Goal: Task Accomplishment & Management: Manage account settings

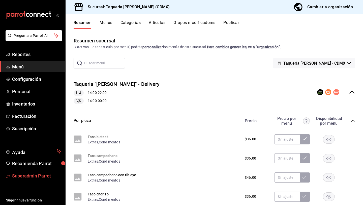
click at [33, 174] on span "Superadmin Parrot" at bounding box center [36, 175] width 49 height 7
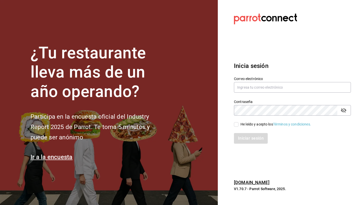
click at [246, 93] on div "Contraseña Contraseña" at bounding box center [289, 104] width 123 height 22
click at [246, 90] on input "text" at bounding box center [292, 87] width 117 height 11
type input "laesquinadesantacruz@naucalpan.com"
click at [255, 124] on div "He leído y acepto los Términos y condiciones." at bounding box center [275, 123] width 71 height 5
click at [238, 124] on input "He leído y acepto los Términos y condiciones." at bounding box center [236, 124] width 5 height 5
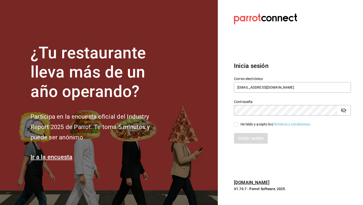
checkbox input "true"
click at [254, 137] on button "Iniciar sesión" at bounding box center [251, 138] width 34 height 11
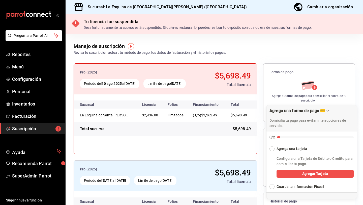
click at [34, 61] on ul "Reportes Menú Configuración Personal Inventarios Facturación Suscripción" at bounding box center [32, 91] width 65 height 85
click at [34, 56] on span "Reportes" at bounding box center [36, 54] width 49 height 7
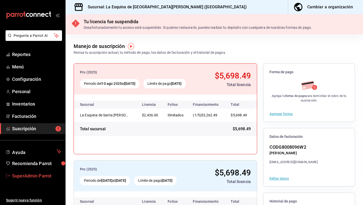
click at [46, 174] on span "SuperAdmin Parrot" at bounding box center [36, 175] width 49 height 7
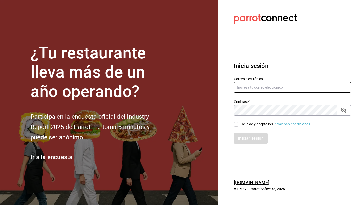
click at [272, 88] on input "text" at bounding box center [292, 87] width 117 height 11
type input "mariscospuertonuevo@sanluis.com"
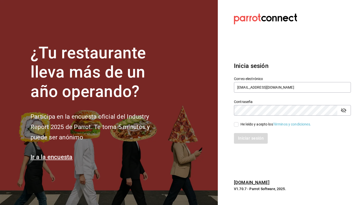
click at [253, 125] on div "He leído y acepto los Términos y condiciones." at bounding box center [275, 123] width 71 height 5
click at [238, 125] on input "He leído y acepto los Términos y condiciones." at bounding box center [236, 124] width 5 height 5
checkbox input "true"
click at [252, 134] on button "Iniciar sesión" at bounding box center [251, 138] width 34 height 11
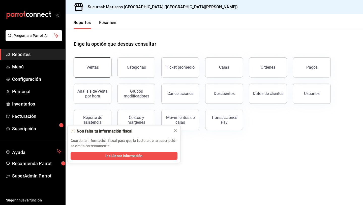
click at [101, 61] on button "Ventas" at bounding box center [93, 67] width 38 height 20
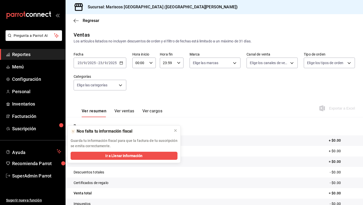
click at [115, 65] on div "2025-09-23 23 / 9 / 2025 - 2025-09-23 23 / 9 / 2025" at bounding box center [100, 62] width 53 height 11
click at [96, 117] on li "Mes actual" at bounding box center [97, 111] width 47 height 11
click at [119, 62] on icon "button" at bounding box center [120, 63] width 4 height 4
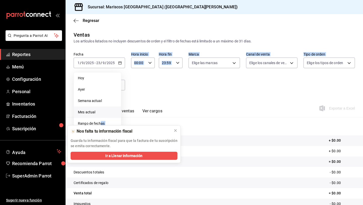
drag, startPoint x: 101, startPoint y: 122, endPoint x: 153, endPoint y: 89, distance: 61.5
click at [153, 89] on div "Fecha 2025-09-01 1 / 9 / 2025 - 2025-09-23 23 / 9 / 2025 Hoy Ayer Semana actual…" at bounding box center [214, 74] width 281 height 44
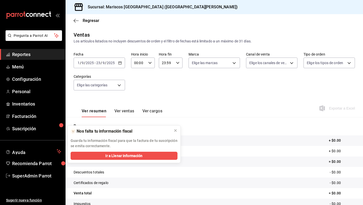
click at [73, 21] on div "Regresar" at bounding box center [214, 20] width 297 height 13
click at [76, 20] on icon "button" at bounding box center [76, 20] width 5 height 5
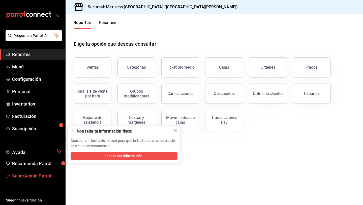
click at [36, 174] on span "SuperAdmin Parrot" at bounding box center [36, 175] width 49 height 7
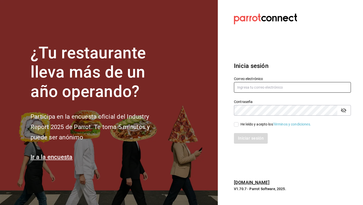
click at [285, 88] on input "text" at bounding box center [292, 87] width 117 height 11
type input "vuelo@tamaulipas.com"
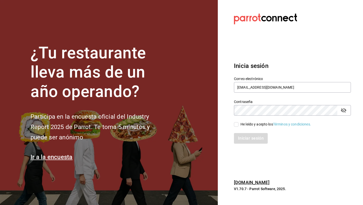
click at [262, 126] on div "He leído y acepto los Términos y condiciones." at bounding box center [275, 123] width 71 height 5
click at [238, 126] on input "He leído y acepto los Términos y condiciones." at bounding box center [236, 124] width 5 height 5
checkbox input "true"
click at [261, 134] on button "Iniciar sesión" at bounding box center [251, 138] width 34 height 11
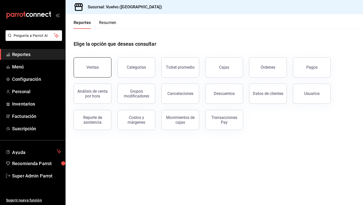
click at [97, 69] on div "Ventas" at bounding box center [92, 67] width 12 height 5
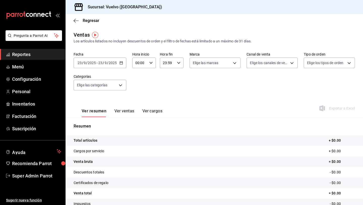
click at [122, 64] on \(Stroke\) "button" at bounding box center [121, 62] width 3 height 3
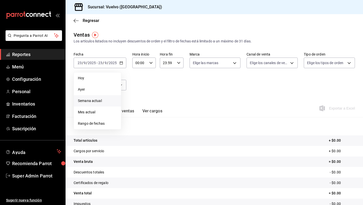
click at [109, 102] on span "Semana actual" at bounding box center [97, 100] width 39 height 5
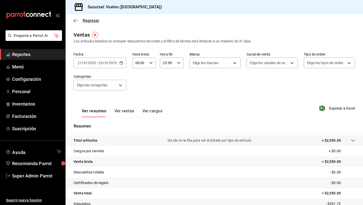
click at [76, 19] on icon "button" at bounding box center [76, 20] width 5 height 5
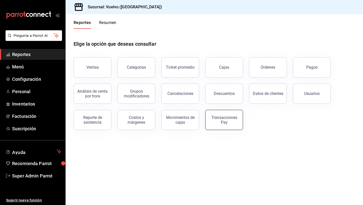
click at [225, 115] on div "Transacciones Pay" at bounding box center [223, 120] width 31 height 10
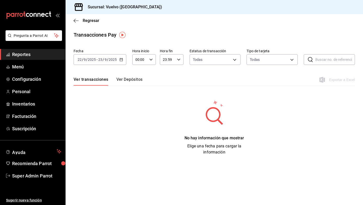
click at [121, 59] on icon "button" at bounding box center [121, 60] width 4 height 4
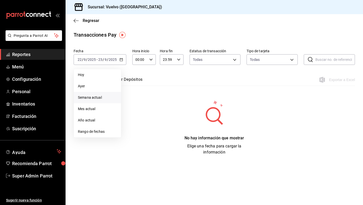
click at [107, 96] on span "Semana actual" at bounding box center [97, 97] width 39 height 5
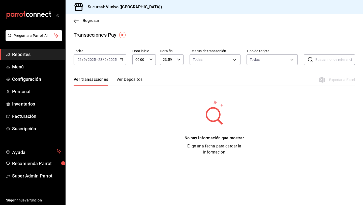
click at [120, 60] on icon "button" at bounding box center [121, 60] width 4 height 4
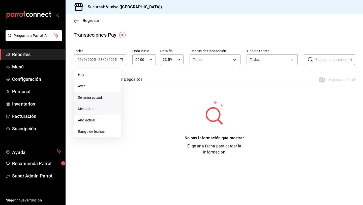
click at [107, 109] on span "Mes actual" at bounding box center [97, 108] width 39 height 5
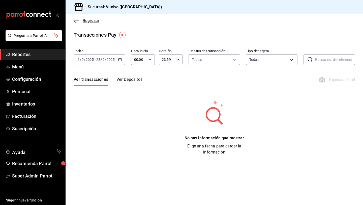
click at [74, 22] on icon "button" at bounding box center [76, 20] width 5 height 5
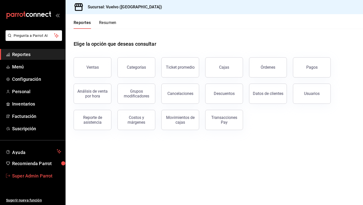
click at [14, 175] on span "Super Admin Parrot" at bounding box center [36, 175] width 49 height 7
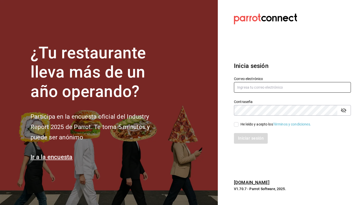
click at [238, 87] on input "text" at bounding box center [292, 87] width 117 height 11
type input "donluca@tamaulipas.com"
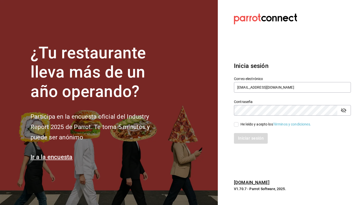
click at [235, 124] on input "He leído y acepto los Términos y condiciones." at bounding box center [236, 124] width 5 height 5
checkbox input "true"
click at [242, 137] on button "Iniciar sesión" at bounding box center [251, 138] width 34 height 11
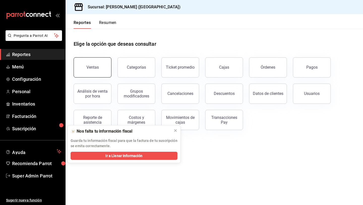
click at [94, 60] on button "Ventas" at bounding box center [93, 67] width 38 height 20
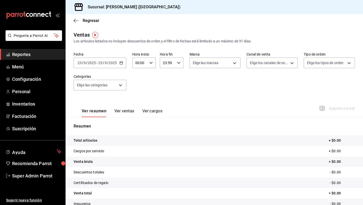
click at [120, 65] on div "[DATE] [DATE] - [DATE] [DATE]" at bounding box center [100, 62] width 53 height 11
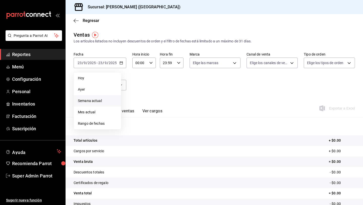
click at [101, 101] on span "Semana actual" at bounding box center [97, 100] width 39 height 5
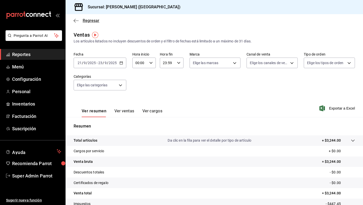
click at [75, 22] on icon "button" at bounding box center [76, 20] width 5 height 5
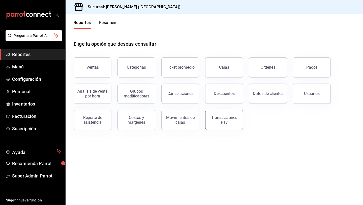
click at [212, 123] on div "Transacciones Pay" at bounding box center [223, 120] width 31 height 10
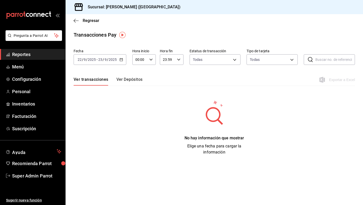
click at [120, 61] on \(Stroke\) "button" at bounding box center [121, 59] width 3 height 3
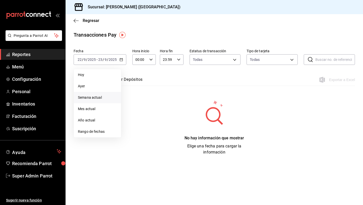
click at [98, 97] on span "Semana actual" at bounding box center [97, 97] width 39 height 5
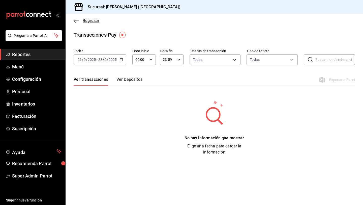
click at [76, 21] on icon "button" at bounding box center [76, 20] width 5 height 5
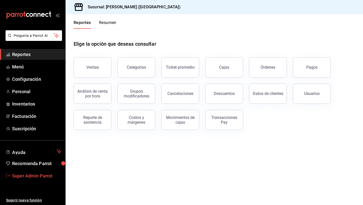
click at [34, 180] on link "Super Admin Parrot" at bounding box center [32, 175] width 65 height 11
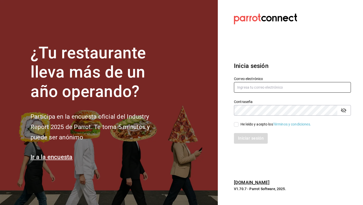
click at [250, 89] on input "text" at bounding box center [292, 87] width 117 height 11
type input "elsue@tamaulipas.com"
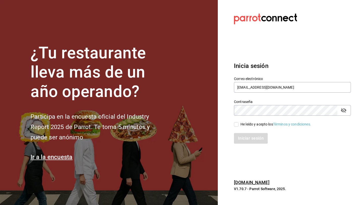
click at [240, 126] on span "He leído y acepto los Términos y condiciones." at bounding box center [274, 123] width 73 height 5
click at [238, 126] on input "He leído y acepto los Términos y condiciones." at bounding box center [236, 124] width 5 height 5
checkbox input "true"
click at [242, 133] on button "Iniciar sesión" at bounding box center [251, 138] width 34 height 11
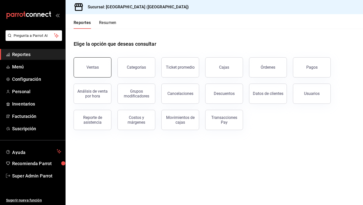
click at [93, 71] on button "Ventas" at bounding box center [93, 67] width 38 height 20
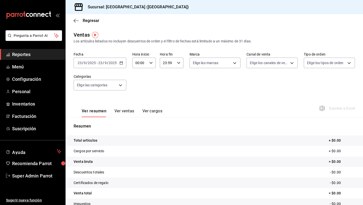
click at [120, 63] on icon "button" at bounding box center [121, 63] width 4 height 4
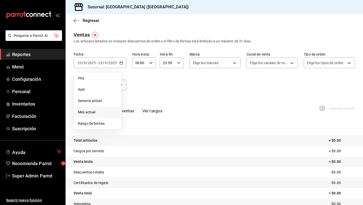
click at [107, 112] on span "Mes actual" at bounding box center [97, 111] width 39 height 5
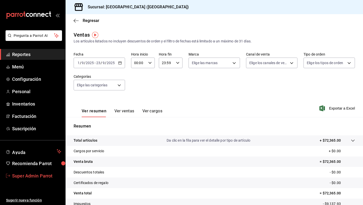
click at [19, 174] on span "Super Admin Parrot" at bounding box center [36, 175] width 49 height 7
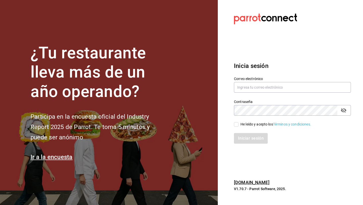
click at [251, 93] on div "Correo electrónico" at bounding box center [292, 84] width 117 height 17
click at [251, 90] on input "text" at bounding box center [292, 87] width 117 height 11
type input "jantaasianpub@lapaz.com"
click at [246, 124] on div "He leído y acepto los Términos y condiciones." at bounding box center [275, 123] width 71 height 5
click at [238, 124] on input "He leído y acepto los Términos y condiciones." at bounding box center [236, 124] width 5 height 5
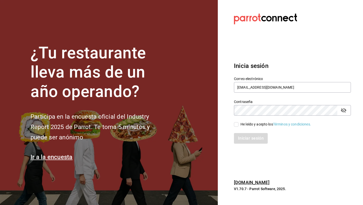
checkbox input "true"
click at [248, 142] on button "Iniciar sesión" at bounding box center [251, 138] width 34 height 11
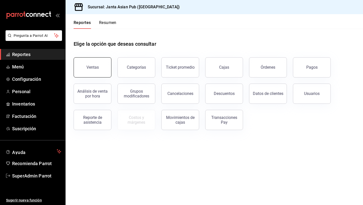
click at [99, 65] on button "Ventas" at bounding box center [93, 67] width 38 height 20
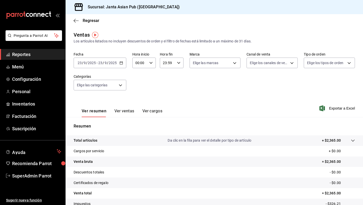
click at [73, 18] on div "Regresar" at bounding box center [214, 20] width 297 height 13
click at [75, 23] on div "Regresar" at bounding box center [214, 20] width 297 height 13
click at [75, 22] on icon "button" at bounding box center [75, 21] width 2 height 4
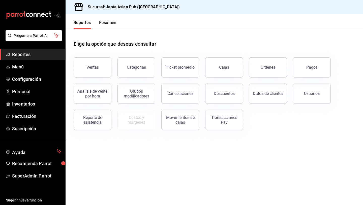
click at [223, 131] on div "Elige la opción que deseas consultar Ventas Categorías Ticket promedio Cajas Ór…" at bounding box center [214, 83] width 297 height 109
click at [223, 124] on button "Transacciones Pay" at bounding box center [224, 120] width 38 height 20
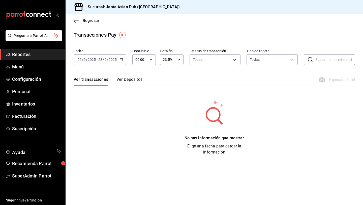
click at [120, 60] on icon "button" at bounding box center [121, 60] width 4 height 4
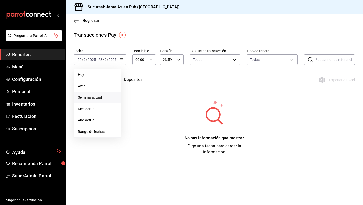
click at [104, 93] on li "Semana actual" at bounding box center [97, 97] width 47 height 11
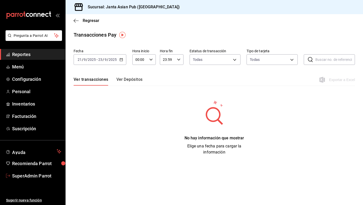
click at [44, 176] on span "SuperAdmin Parrot" at bounding box center [36, 175] width 49 height 7
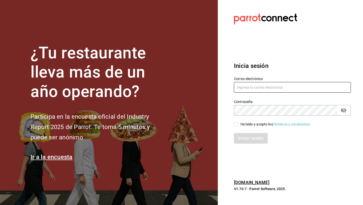
click at [263, 86] on input "text" at bounding box center [292, 87] width 117 height 11
type input "[EMAIL_ADDRESS][DOMAIN_NAME]"
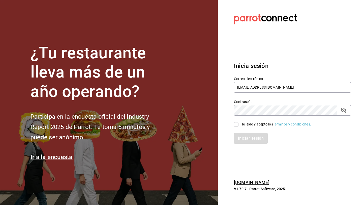
click at [258, 129] on div "Iniciar sesión" at bounding box center [289, 135] width 123 height 17
click at [258, 128] on div "Iniciar sesión" at bounding box center [289, 135] width 123 height 17
click at [258, 126] on div "He leído y acepto los Términos y condiciones." at bounding box center [275, 123] width 71 height 5
click at [238, 126] on input "He leído y acepto los Términos y condiciones." at bounding box center [236, 124] width 5 height 5
checkbox input "true"
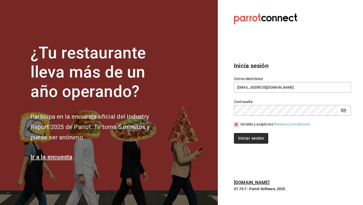
click at [259, 136] on button "Iniciar sesión" at bounding box center [251, 138] width 34 height 11
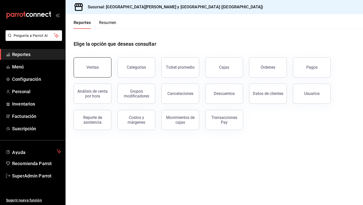
click at [101, 73] on button "Ventas" at bounding box center [93, 67] width 38 height 20
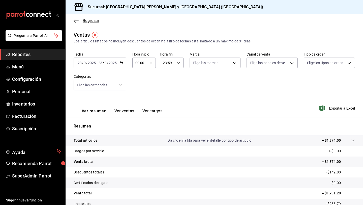
click at [75, 21] on icon "button" at bounding box center [76, 20] width 5 height 5
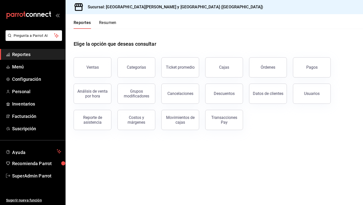
click at [75, 21] on button "Reportes" at bounding box center [82, 24] width 17 height 9
click at [41, 170] on link "SuperAdmin Parrot" at bounding box center [32, 175] width 65 height 11
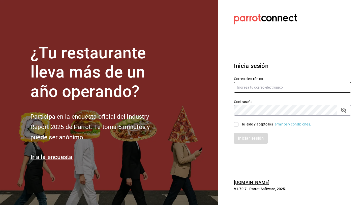
click at [255, 88] on input "text" at bounding box center [292, 87] width 117 height 11
type input "[EMAIL_ADDRESS][DOMAIN_NAME]"
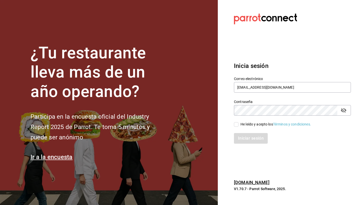
click at [240, 126] on span "He leído y acepto los Términos y condiciones." at bounding box center [274, 123] width 73 height 5
click at [238, 126] on input "He leído y acepto los Términos y condiciones." at bounding box center [236, 124] width 5 height 5
checkbox input "true"
click at [243, 144] on div "Inicia sesión Correo electrónico [EMAIL_ADDRESS][DOMAIN_NAME] Contraseña Contra…" at bounding box center [292, 102] width 117 height 94
click at [242, 138] on button "Iniciar sesión" at bounding box center [251, 138] width 34 height 11
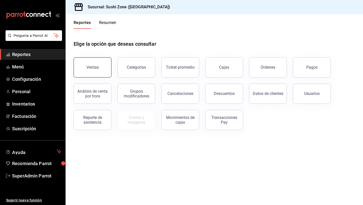
click at [93, 68] on div "Ventas" at bounding box center [92, 67] width 12 height 5
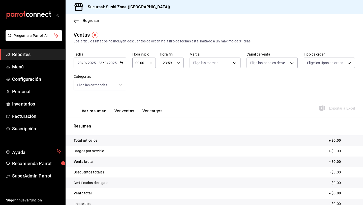
click at [111, 62] on input "2025" at bounding box center [112, 63] width 9 height 4
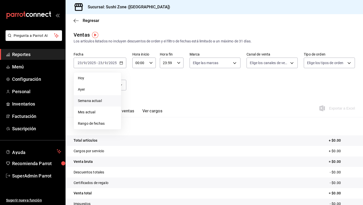
click at [100, 95] on li "Semana actual" at bounding box center [97, 100] width 47 height 11
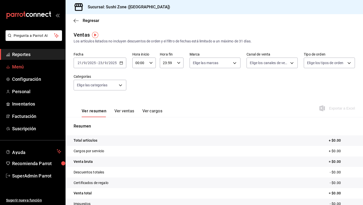
click at [24, 70] on span "Menú" at bounding box center [36, 66] width 49 height 7
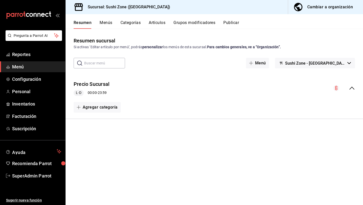
click at [329, 8] on div "Cambiar a organización" at bounding box center [330, 7] width 46 height 7
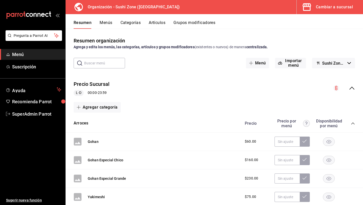
click at [107, 24] on button "Menús" at bounding box center [106, 24] width 13 height 9
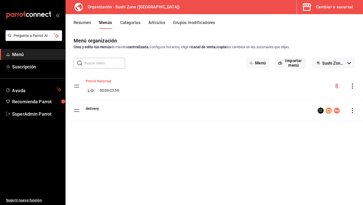
click at [97, 81] on button "Precio Sucursal" at bounding box center [98, 80] width 25 height 5
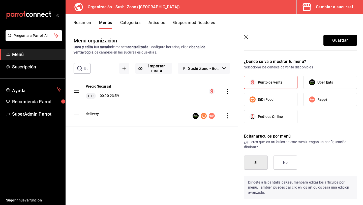
scroll to position [401, 0]
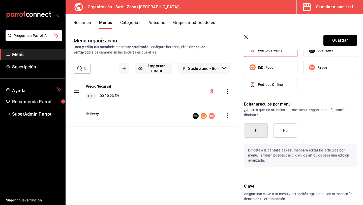
click at [244, 38] on icon "button" at bounding box center [246, 37] width 4 height 4
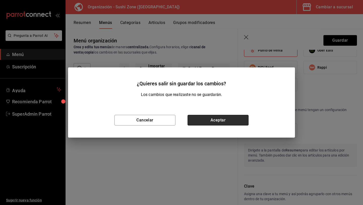
click at [205, 124] on button "Aceptar" at bounding box center [217, 120] width 61 height 11
checkbox input "false"
type input "1758646574979"
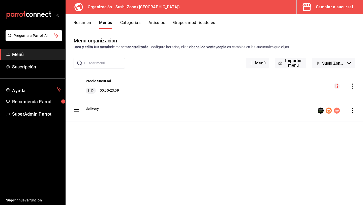
checkbox input "false"
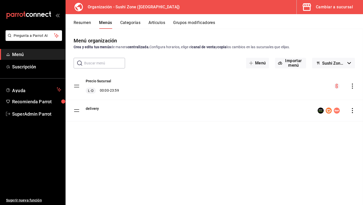
checkbox input "false"
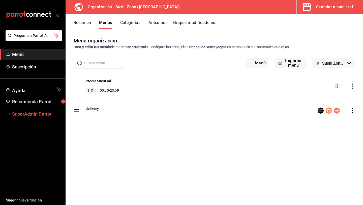
click at [40, 115] on span "SuperAdmin Parrot" at bounding box center [36, 113] width 49 height 7
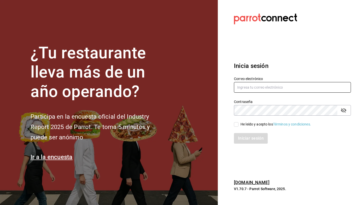
click at [260, 90] on input "text" at bounding box center [292, 87] width 117 height 11
type input "heladeriadelice@aguascalientes.com"
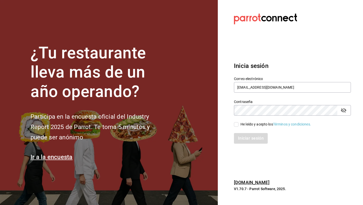
click at [250, 125] on div "He leído y acepto los Términos y condiciones." at bounding box center [275, 123] width 71 height 5
click at [238, 125] on input "He leído y acepto los Términos y condiciones." at bounding box center [236, 124] width 5 height 5
checkbox input "true"
click at [247, 139] on button "Iniciar sesión" at bounding box center [251, 138] width 34 height 11
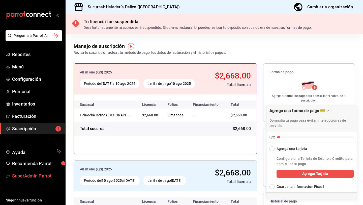
click at [28, 177] on span "SuperAdmin Parrot" at bounding box center [36, 175] width 49 height 7
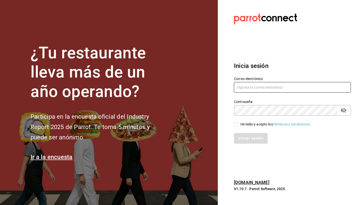
click at [276, 87] on input "text" at bounding box center [292, 87] width 117 height 11
type input "[EMAIL_ADDRESS][DOMAIN_NAME]"
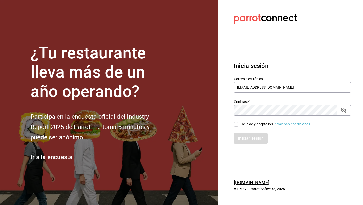
click at [251, 126] on div "He leído y acepto los Términos y condiciones." at bounding box center [275, 123] width 71 height 5
click at [238, 126] on input "He leído y acepto los Términos y condiciones." at bounding box center [236, 124] width 5 height 5
checkbox input "true"
click at [244, 137] on button "Iniciar sesión" at bounding box center [251, 138] width 34 height 11
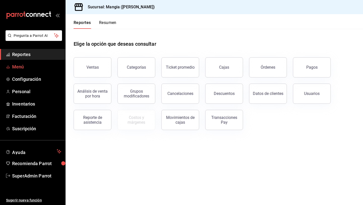
click at [44, 66] on span "Menú" at bounding box center [36, 66] width 49 height 7
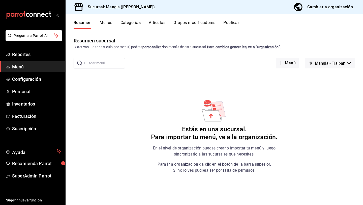
click at [321, 5] on div "Cambiar a organización" at bounding box center [330, 7] width 46 height 7
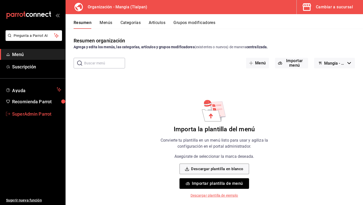
click at [37, 112] on span "SuperAdmin Parrot" at bounding box center [36, 113] width 49 height 7
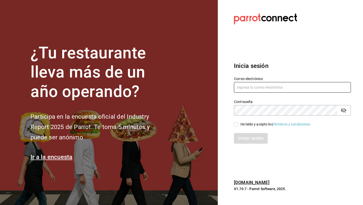
click at [267, 86] on input "text" at bounding box center [292, 87] width 117 height 11
type input "[EMAIL_ADDRESS][DOMAIN_NAME]"
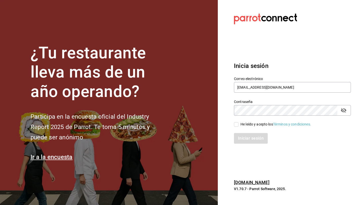
click at [237, 123] on input "He leído y acepto los Términos y condiciones." at bounding box center [236, 124] width 5 height 5
checkbox input "true"
click at [249, 136] on button "Iniciar sesión" at bounding box center [251, 138] width 34 height 11
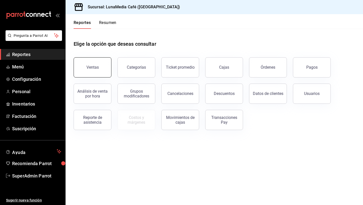
click at [97, 68] on div "Ventas" at bounding box center [92, 67] width 12 height 5
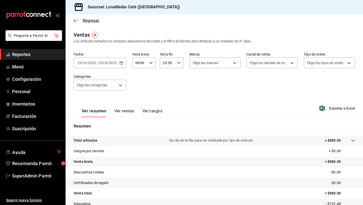
click at [75, 20] on icon "button" at bounding box center [76, 20] width 5 height 5
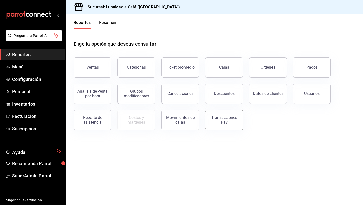
click at [222, 116] on div "Transacciones Pay" at bounding box center [223, 120] width 31 height 10
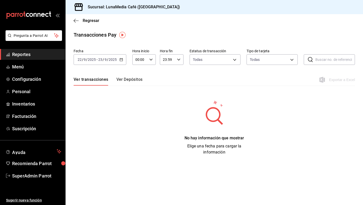
click at [121, 59] on icon "button" at bounding box center [121, 60] width 4 height 4
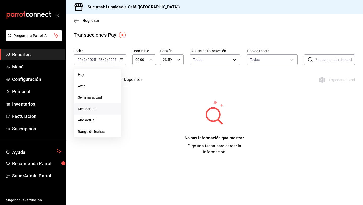
click at [104, 107] on span "Mes actual" at bounding box center [97, 108] width 39 height 5
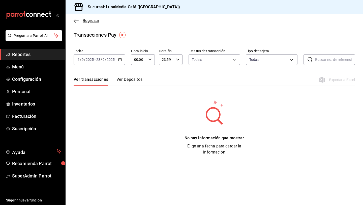
click at [74, 19] on icon "button" at bounding box center [76, 20] width 5 height 5
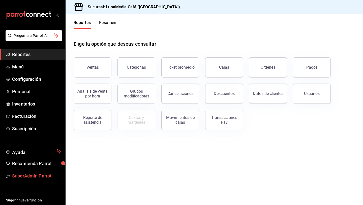
click at [39, 173] on span "SuperAdmin Parrot" at bounding box center [36, 175] width 49 height 7
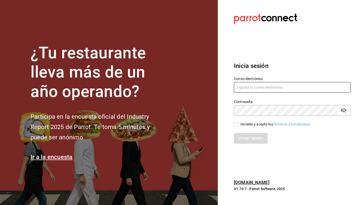
click at [251, 87] on input "text" at bounding box center [292, 87] width 117 height 11
type input "lunamediacafe@avilacamacho.com"
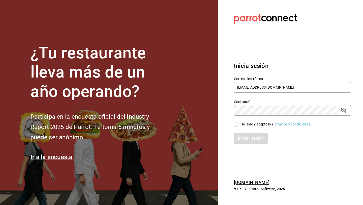
click at [236, 126] on input "He leído y acepto los Términos y condiciones." at bounding box center [236, 124] width 5 height 5
checkbox input "true"
click at [241, 136] on button "Iniciar sesión" at bounding box center [251, 138] width 34 height 11
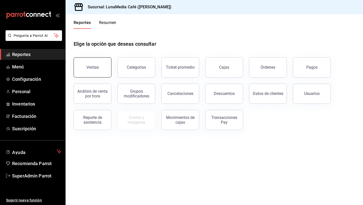
click at [98, 66] on div "Ventas" at bounding box center [92, 67] width 12 height 5
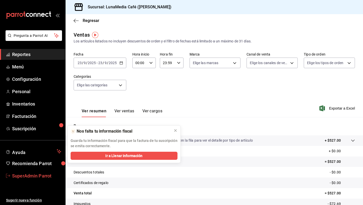
click at [50, 176] on span "SuperAdmin Parrot" at bounding box center [36, 175] width 49 height 7
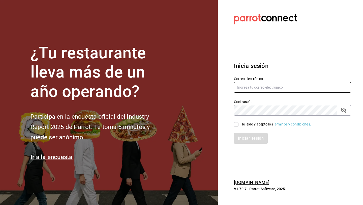
click at [256, 88] on input "text" at bounding box center [292, 87] width 117 height 11
type input "rexitoburrito@leon.com"
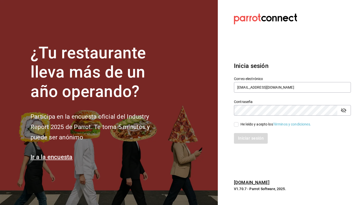
click at [243, 123] on div "He leído y acepto los Términos y condiciones." at bounding box center [275, 123] width 71 height 5
click at [238, 123] on input "He leído y acepto los Términos y condiciones." at bounding box center [236, 124] width 5 height 5
checkbox input "true"
click at [243, 137] on button "Iniciar sesión" at bounding box center [251, 138] width 34 height 11
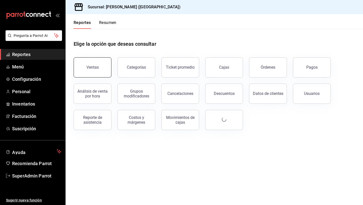
click at [106, 64] on button "Ventas" at bounding box center [93, 67] width 38 height 20
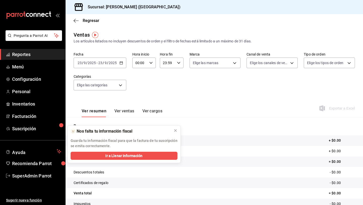
click at [120, 61] on \(Stroke\) "button" at bounding box center [121, 62] width 3 height 3
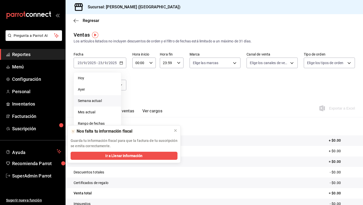
click at [99, 103] on span "Semana actual" at bounding box center [97, 100] width 39 height 5
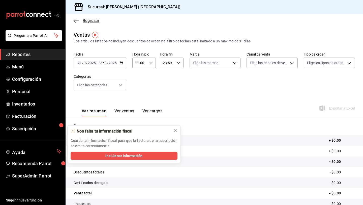
click at [76, 20] on icon "button" at bounding box center [76, 20] width 5 height 5
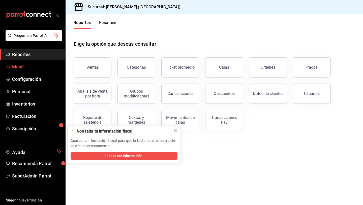
click at [36, 62] on link "Menú" at bounding box center [32, 66] width 65 height 11
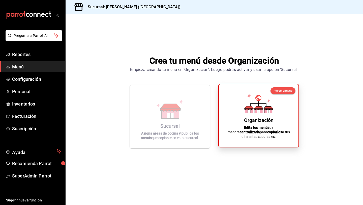
click at [255, 91] on div "Organización Edita los menús de manera centralizada para copiarlos a tus difere…" at bounding box center [259, 115] width 68 height 54
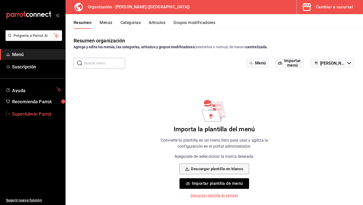
click at [22, 112] on span "SuperAdmin Parrot" at bounding box center [36, 113] width 49 height 7
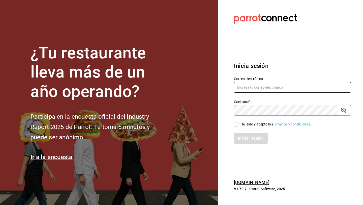
click at [265, 88] on input "text" at bounding box center [292, 87] width 117 height 11
type input "e"
type input "[EMAIL_ADDRESS][DOMAIN_NAME]"
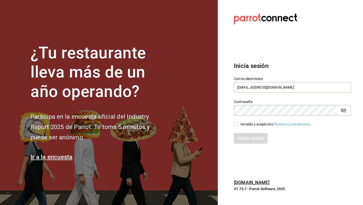
click at [243, 123] on div "He leído y acepto los Términos y condiciones." at bounding box center [275, 123] width 71 height 5
click at [238, 123] on input "He leído y acepto los Términos y condiciones." at bounding box center [236, 124] width 5 height 5
checkbox input "true"
click at [247, 144] on div "Inicia sesión Correo electrónico [EMAIL_ADDRESS][DOMAIN_NAME] Contraseña Contra…" at bounding box center [292, 102] width 117 height 94
click at [244, 137] on button "Iniciar sesión" at bounding box center [251, 138] width 34 height 11
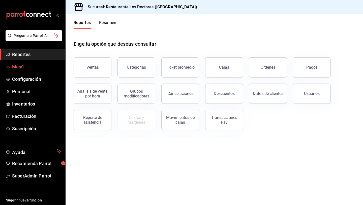
click at [18, 67] on span "Menú" at bounding box center [36, 66] width 49 height 7
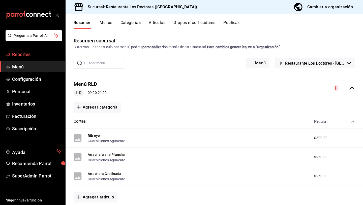
click at [24, 52] on span "Reportes" at bounding box center [36, 54] width 49 height 7
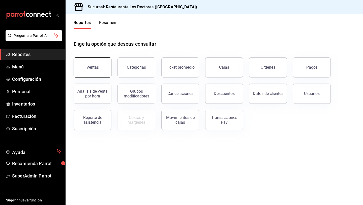
click at [92, 61] on button "Ventas" at bounding box center [93, 67] width 38 height 20
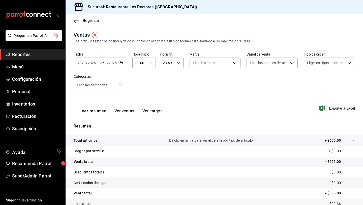
click at [120, 64] on \(Stroke\) "button" at bounding box center [121, 62] width 3 height 3
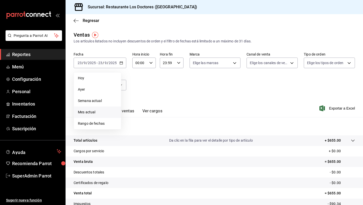
click at [93, 112] on span "Mes actual" at bounding box center [97, 111] width 39 height 5
